Goal: Check status: Check status

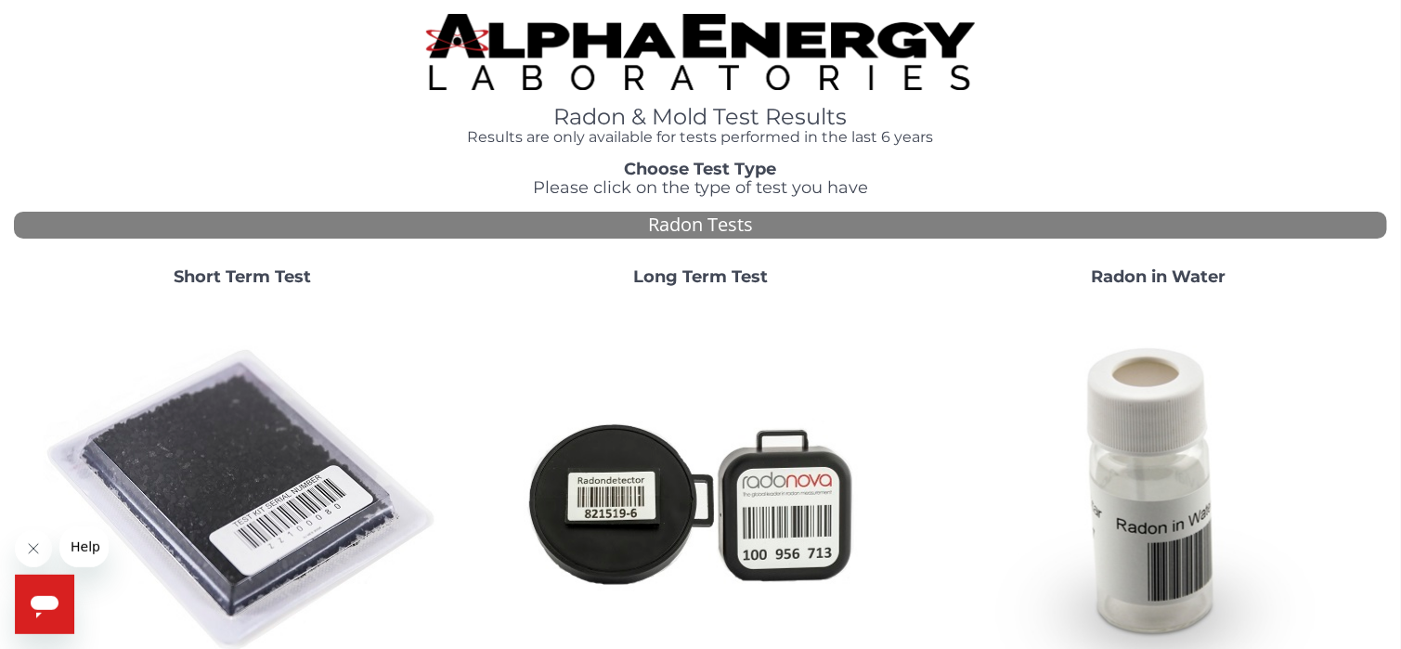
click at [291, 281] on strong "Short Term Test" at bounding box center [242, 276] width 137 height 20
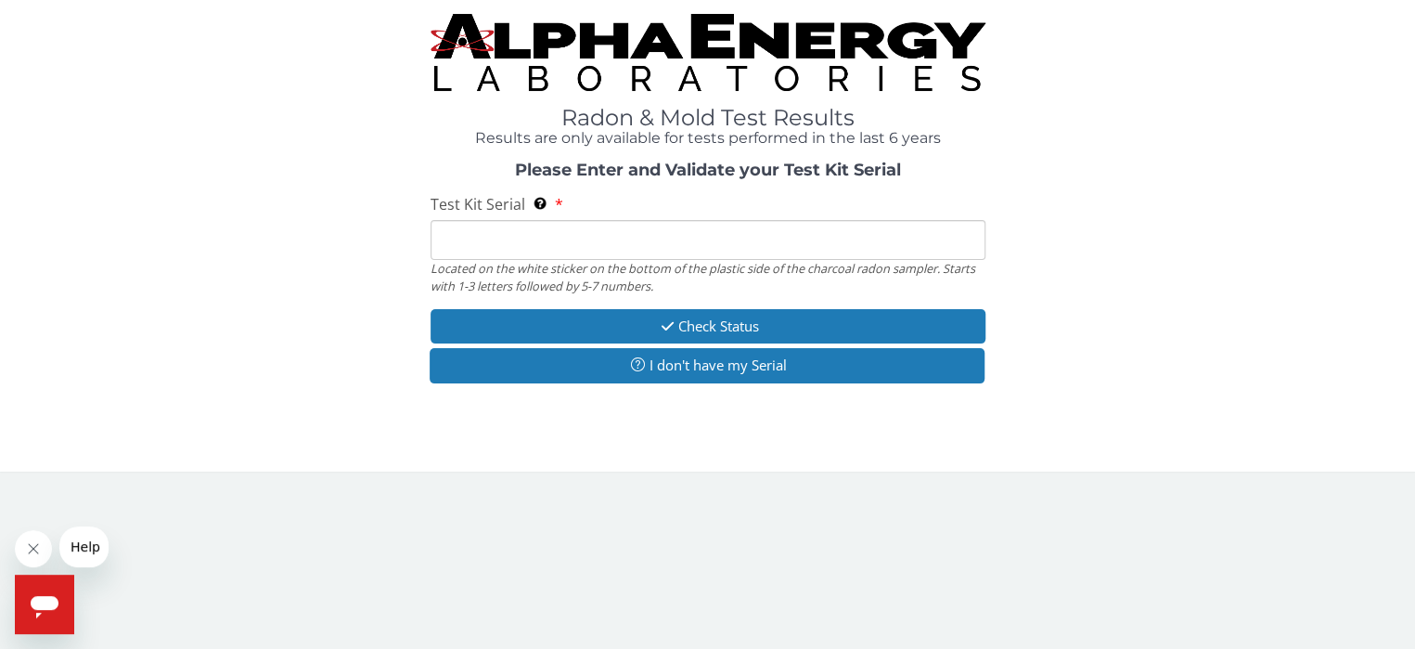
click at [440, 238] on input "Test Kit Serial Located on the white sticker on the bottom of the plastic side …" at bounding box center [708, 240] width 555 height 40
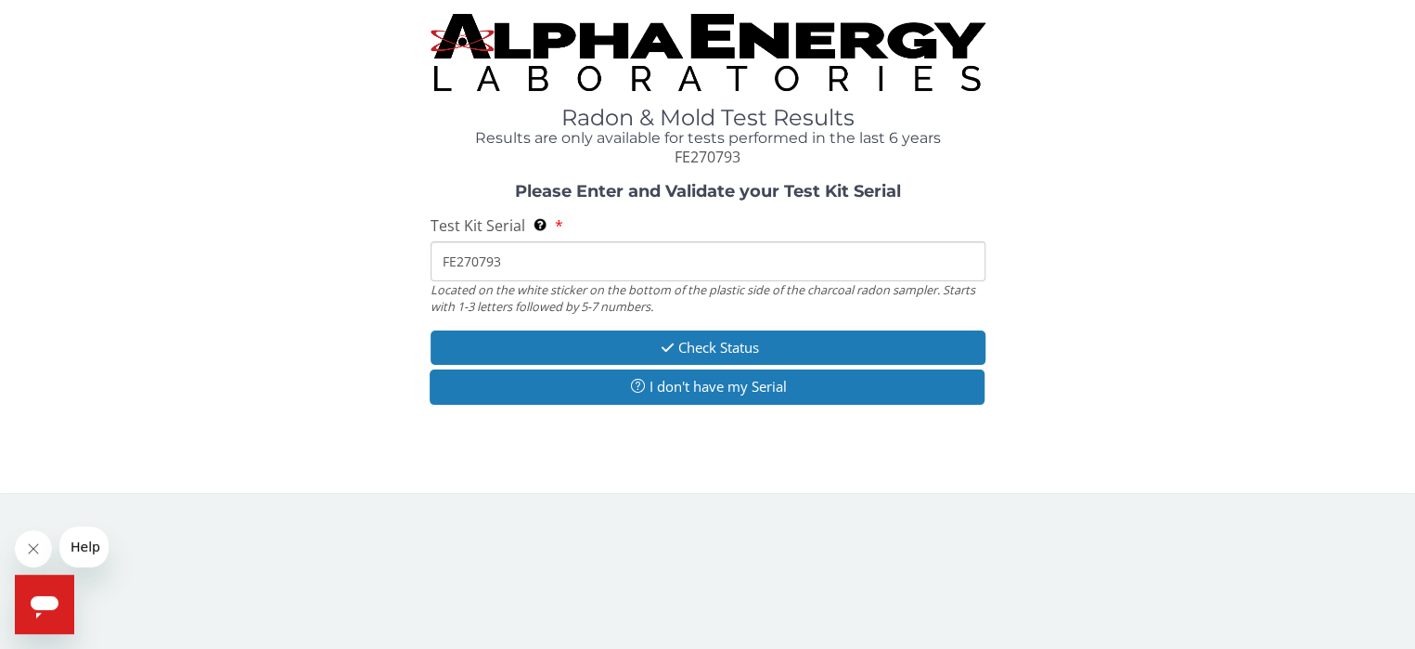
type input "FE270793"
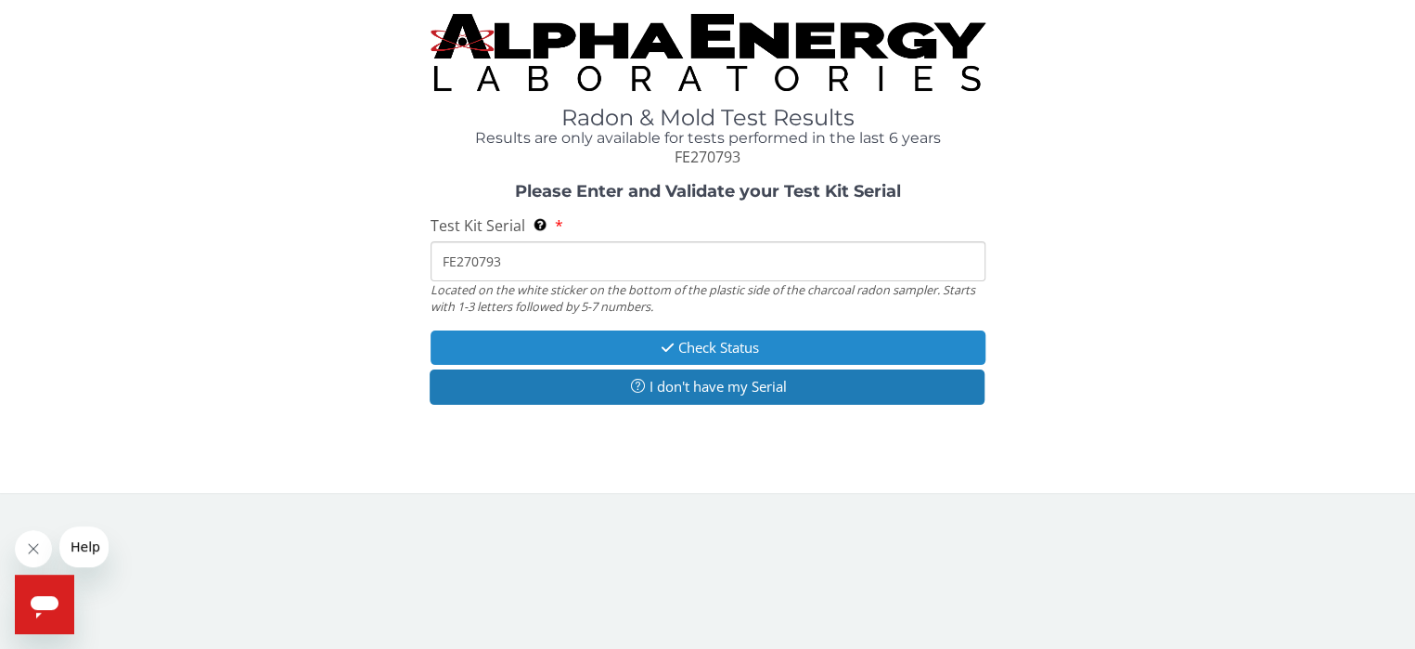
click at [696, 341] on button "Check Status" at bounding box center [708, 347] width 555 height 34
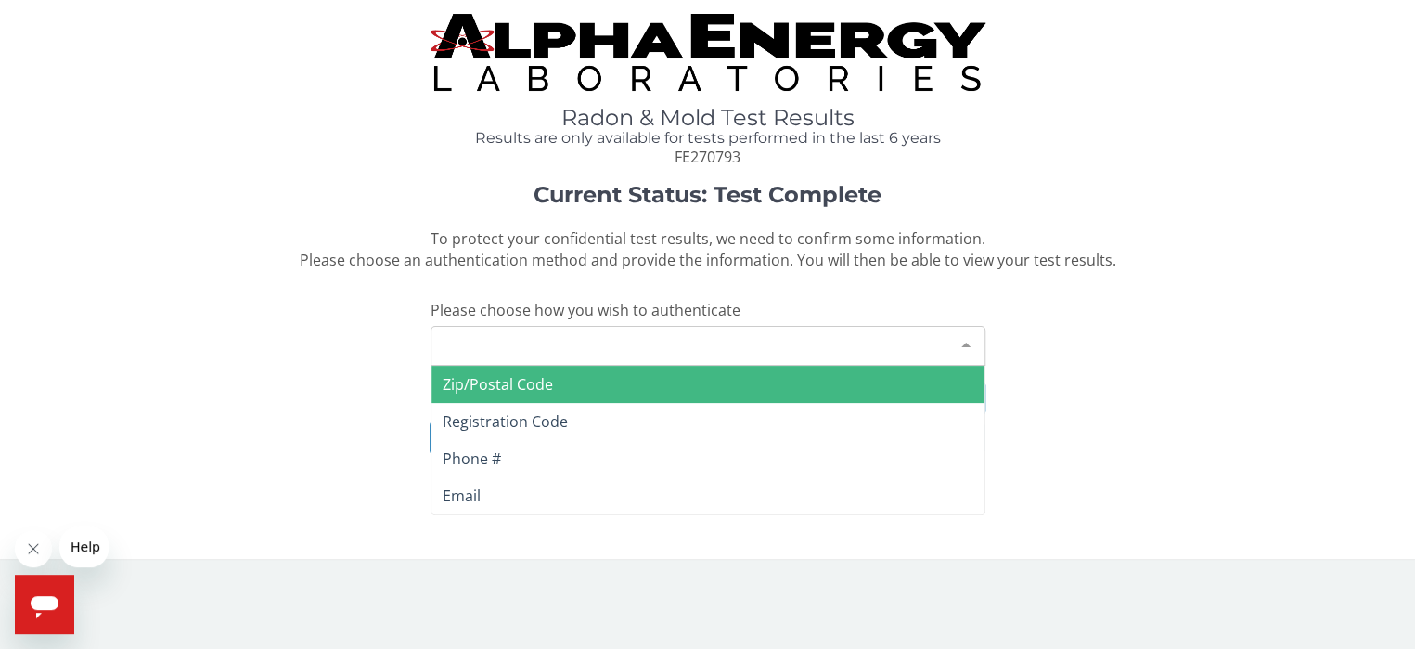
click at [965, 347] on div at bounding box center [966, 344] width 37 height 35
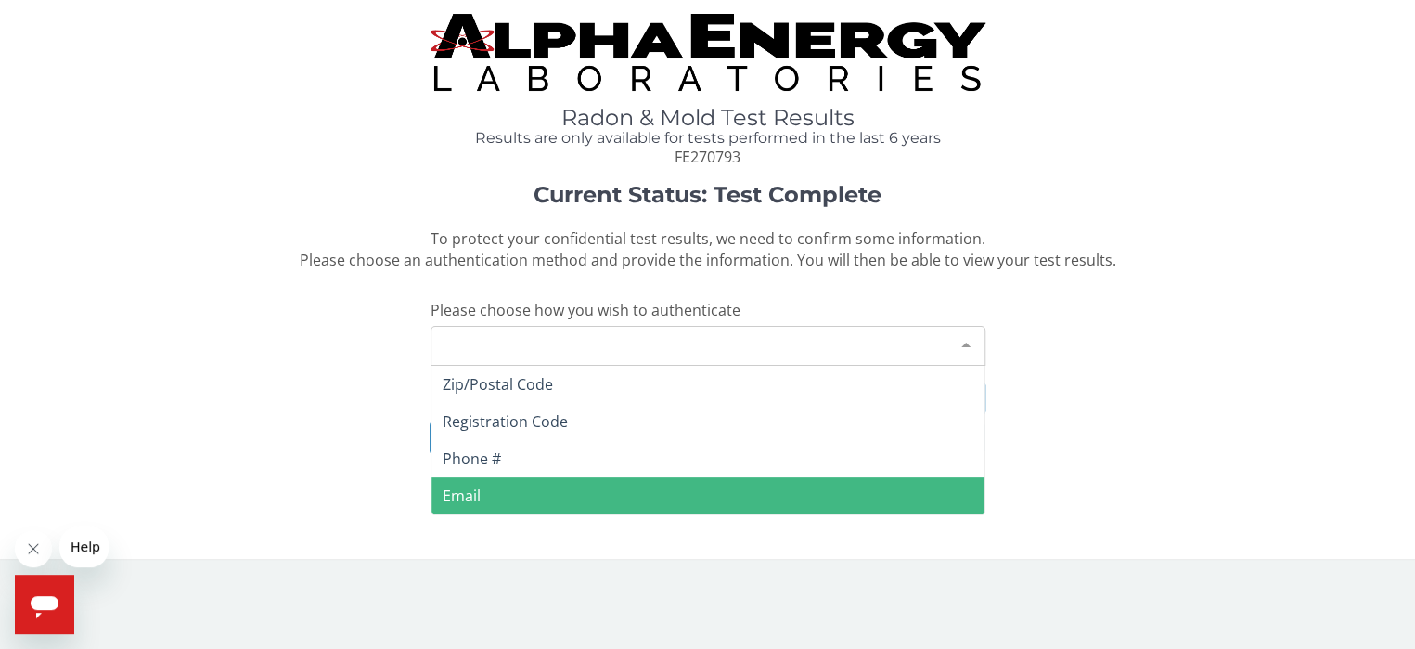
click at [457, 492] on span "Email" at bounding box center [462, 495] width 38 height 20
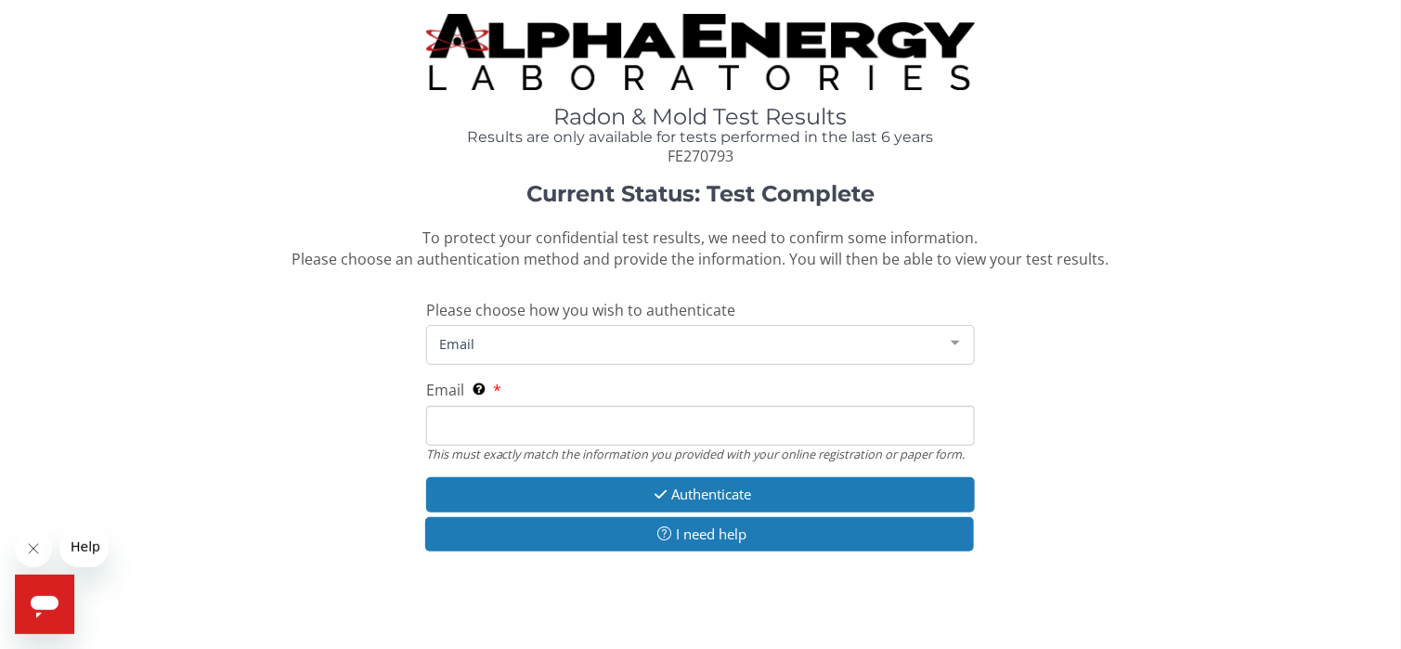
click at [471, 428] on input "Email This must exactly match the information you provided with your online reg…" at bounding box center [700, 426] width 549 height 40
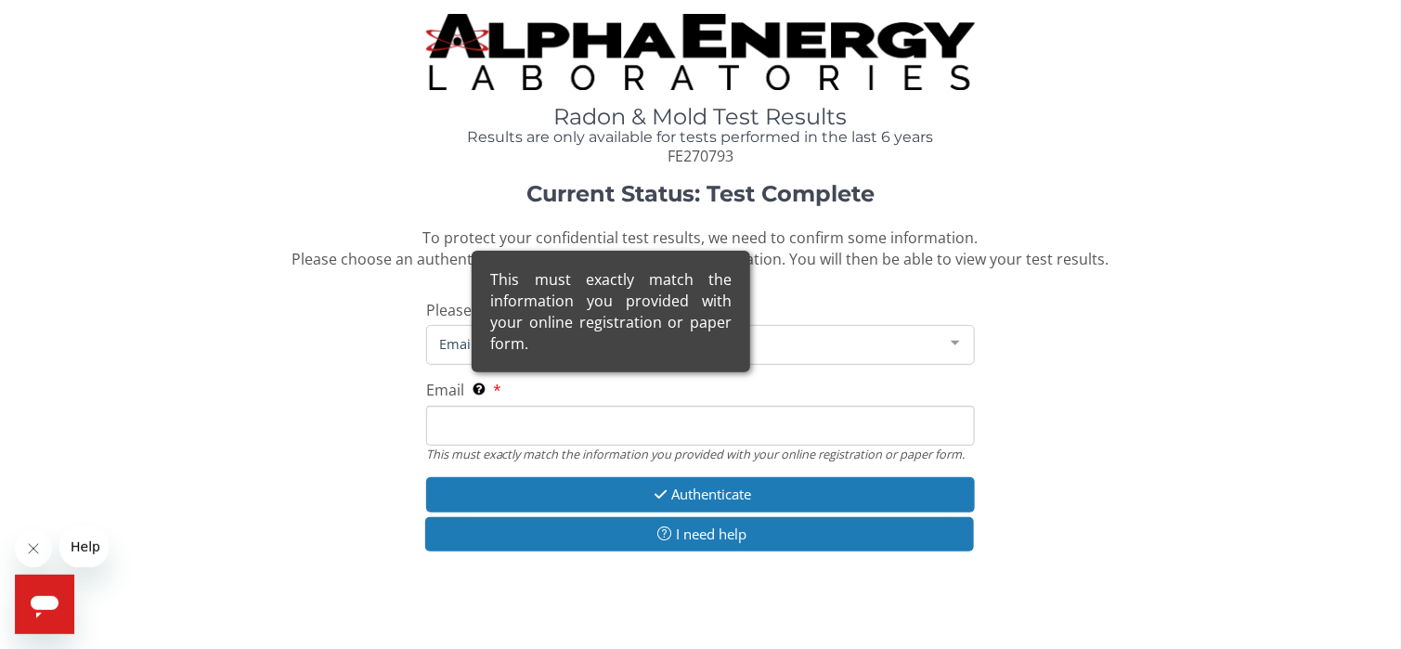
type input "[PERSON_NAME][DOMAIN_NAME][EMAIL_ADDRESS][PERSON_NAME][DOMAIN_NAME]"
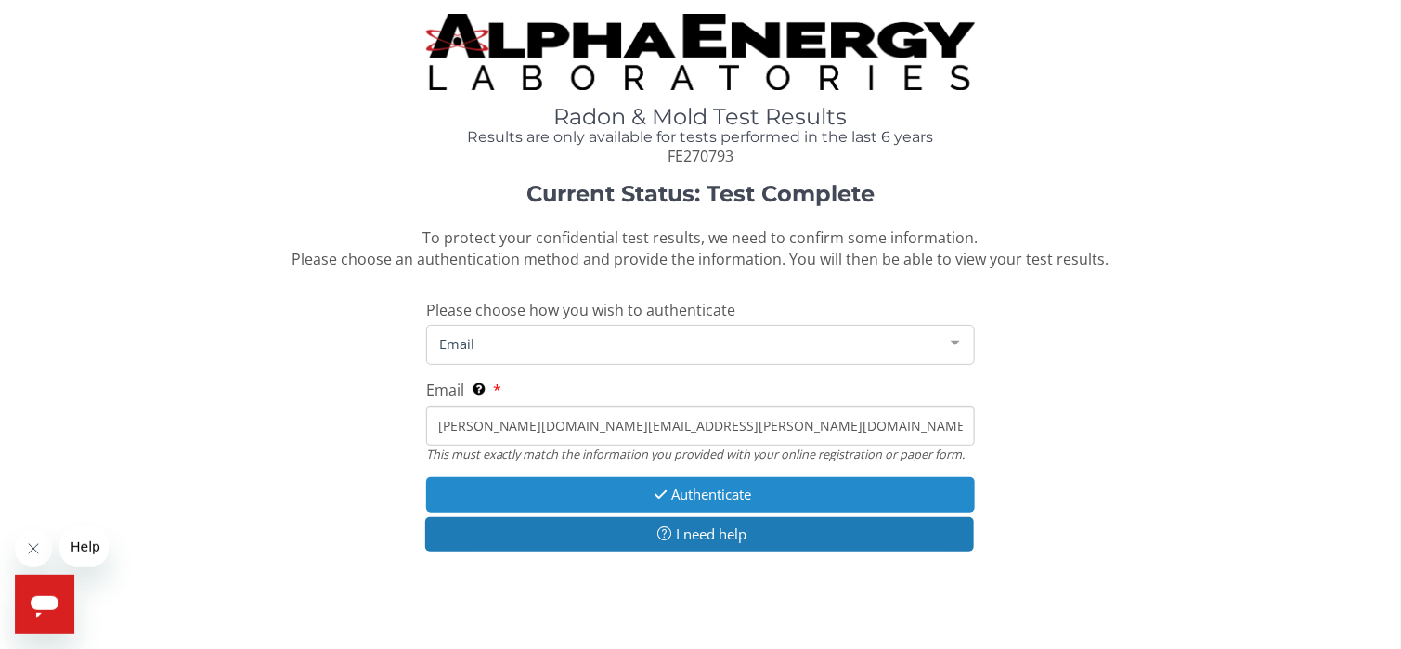
click at [678, 498] on button "Authenticate" at bounding box center [700, 494] width 549 height 34
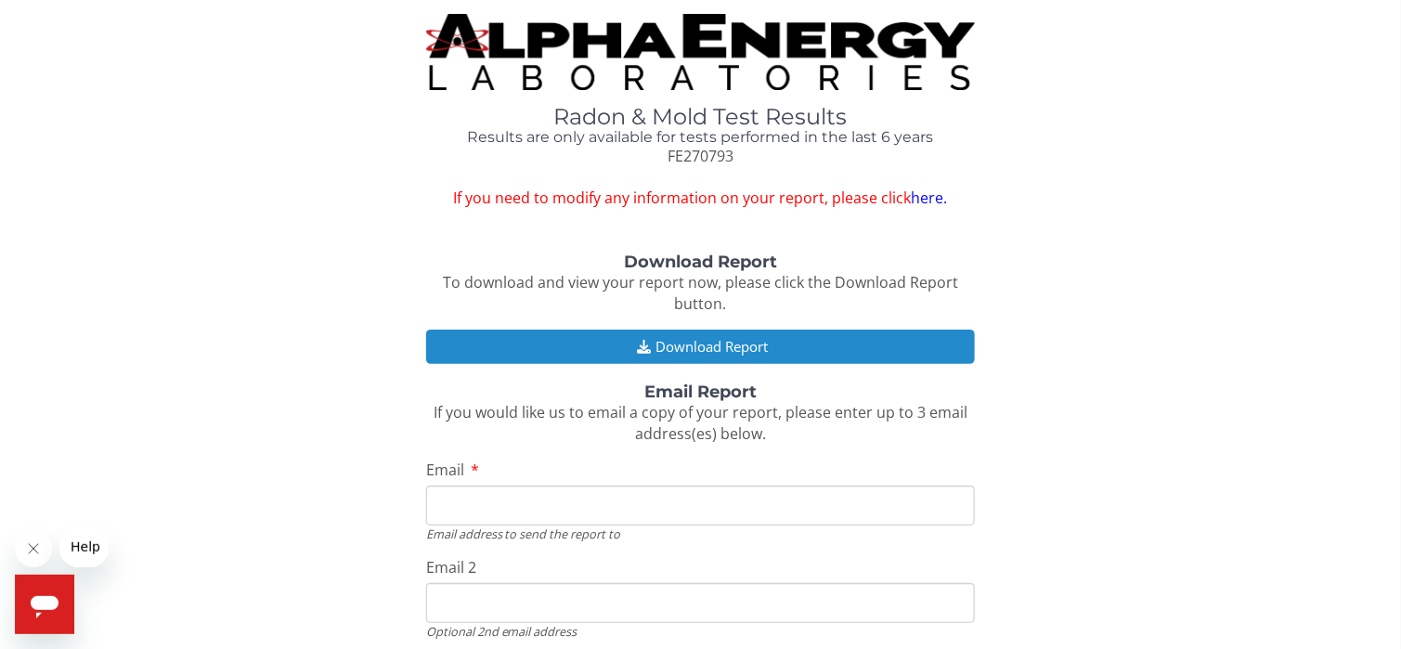
click at [690, 351] on button "Download Report" at bounding box center [700, 346] width 549 height 34
